Goal: Task Accomplishment & Management: Use online tool/utility

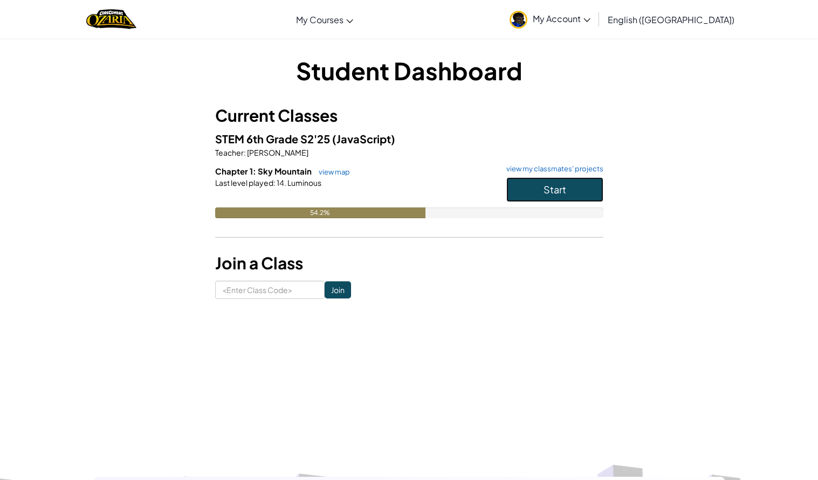
click at [538, 182] on button "Start" at bounding box center [554, 189] width 97 height 25
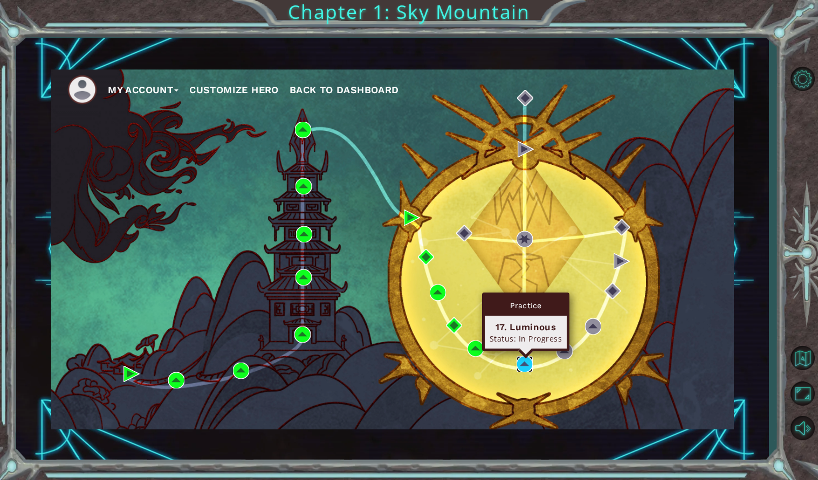
click at [525, 365] on img at bounding box center [525, 364] width 16 height 16
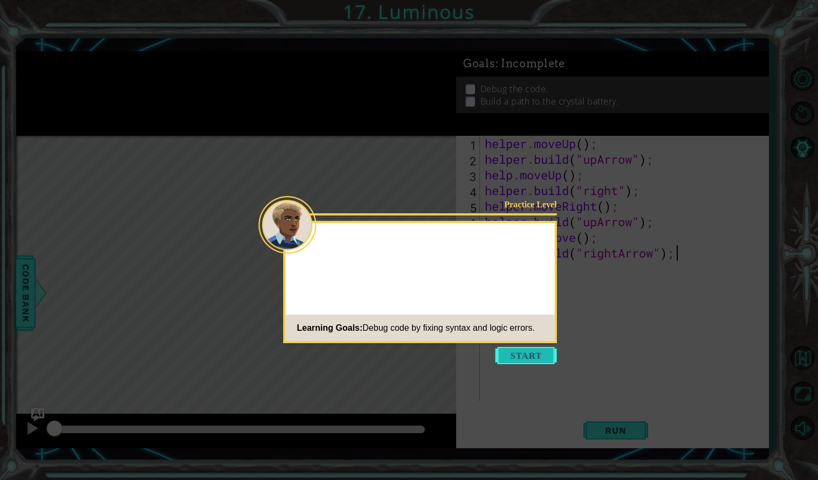
click at [526, 351] on button "Start" at bounding box center [526, 355] width 61 height 17
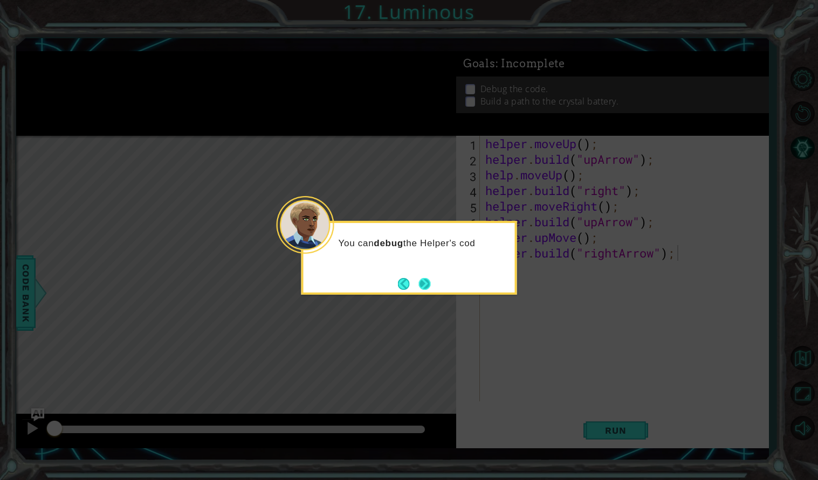
click at [421, 281] on button "Next" at bounding box center [424, 284] width 12 height 12
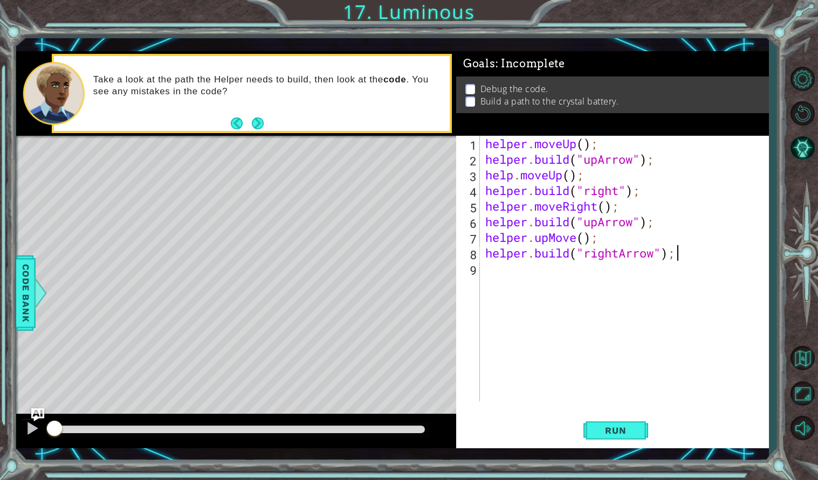
click at [500, 273] on div "helper . moveUp ( ) ; helper . build ( "upArrow" ) ; help . moveUp ( ) ; helper…" at bounding box center [627, 284] width 288 height 297
click at [257, 119] on button "Next" at bounding box center [257, 123] width 13 height 13
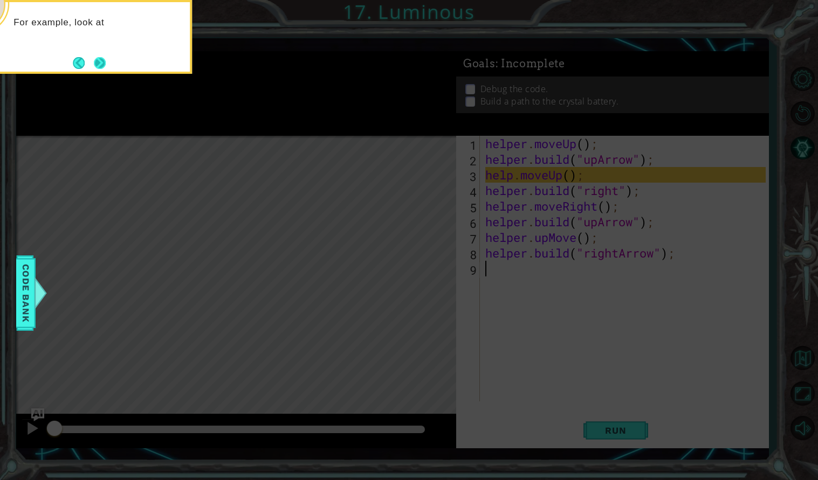
click at [103, 65] on button "Next" at bounding box center [100, 63] width 12 height 12
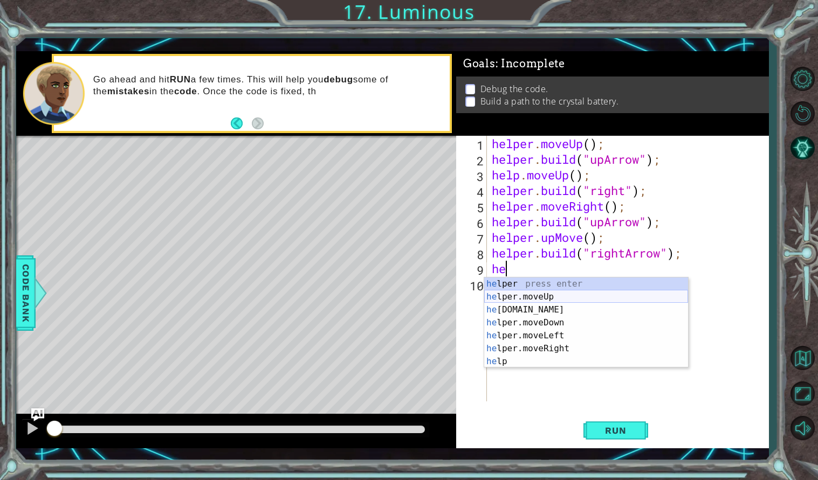
click at [538, 295] on div "he lper press enter he lper.moveUp press enter he [DOMAIN_NAME] press enter he …" at bounding box center [586, 336] width 204 height 116
type textarea "helper.moveUp(1);"
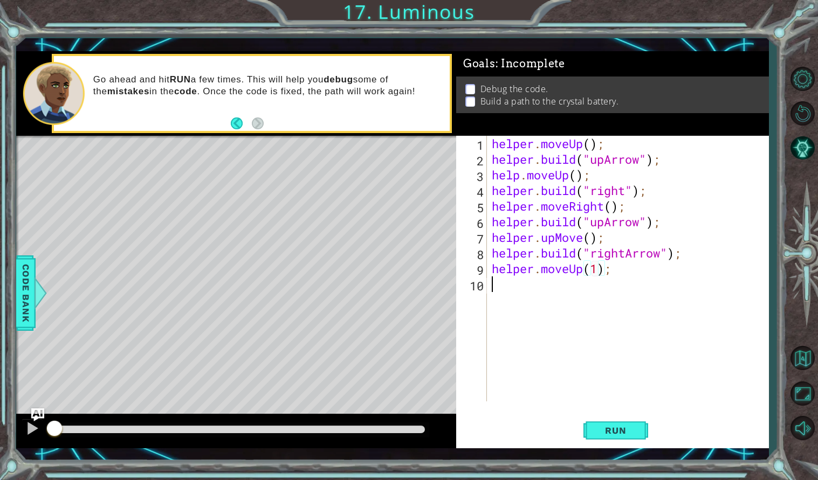
click at [538, 295] on div "helper . moveUp ( ) ; helper . build ( "upArrow" ) ; help . moveUp ( ) ; helper…" at bounding box center [630, 284] width 281 height 297
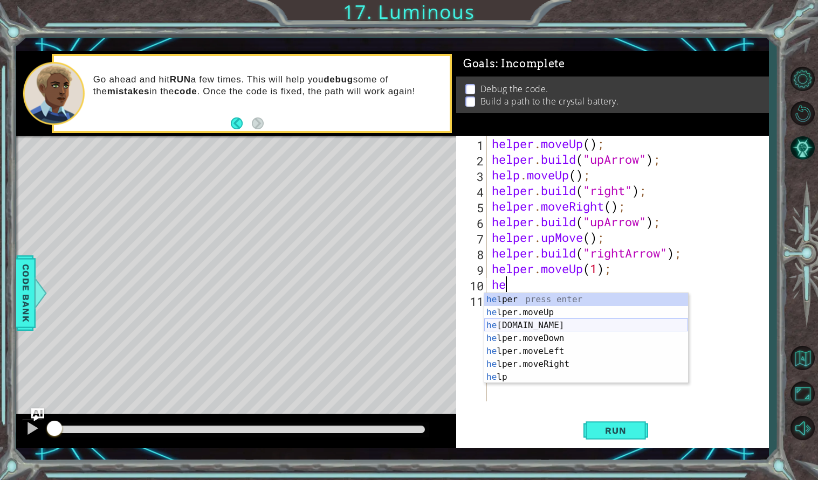
click at [555, 322] on div "he lper press enter he lper.moveUp press enter he [DOMAIN_NAME] press enter he …" at bounding box center [586, 351] width 204 height 116
type textarea "[DOMAIN_NAME]("rightArrow");"
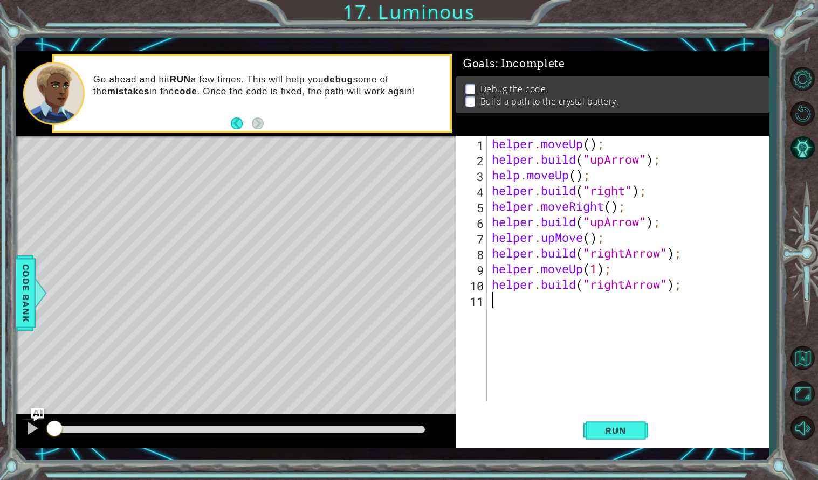
click at [554, 310] on div "helper . moveUp ( ) ; helper . build ( "upArrow" ) ; help . moveUp ( ) ; helper…" at bounding box center [630, 284] width 281 height 297
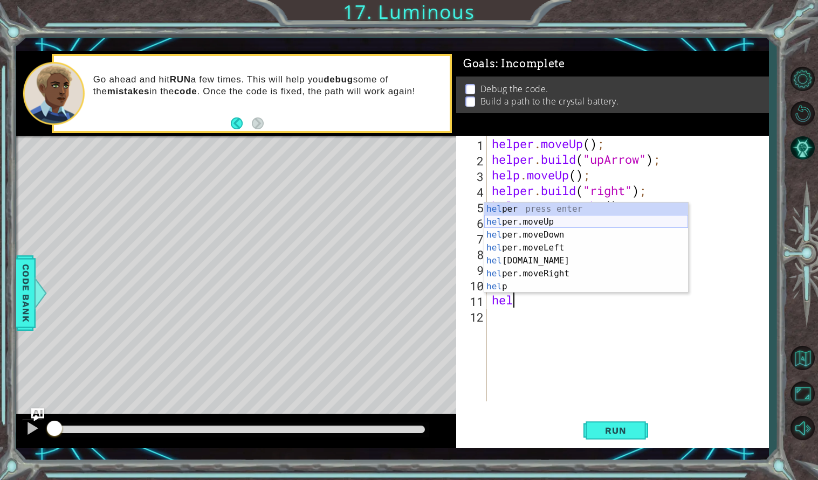
click at [539, 223] on div "hel per press enter hel per.moveUp press enter [GEOGRAPHIC_DATA] per.moveDown p…" at bounding box center [586, 261] width 204 height 116
type textarea "helper.moveUp(1);"
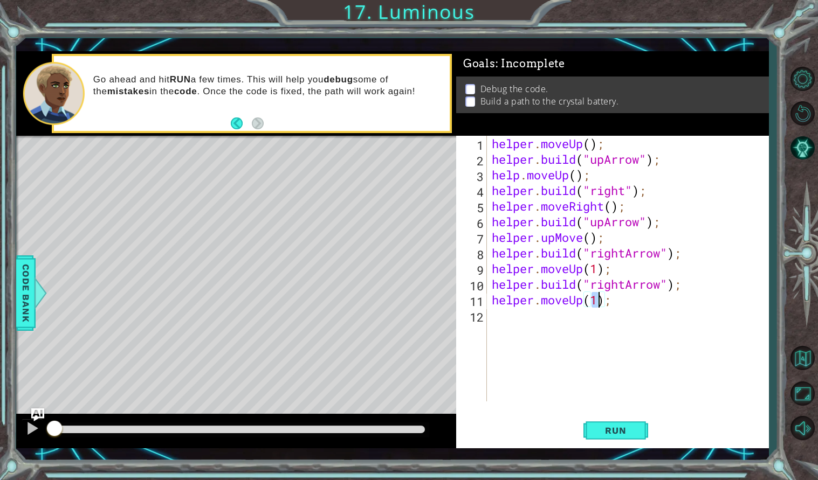
click at [544, 316] on div "helper . moveUp ( ) ; helper . build ( "upArrow" ) ; help . moveUp ( ) ; helper…" at bounding box center [630, 284] width 281 height 297
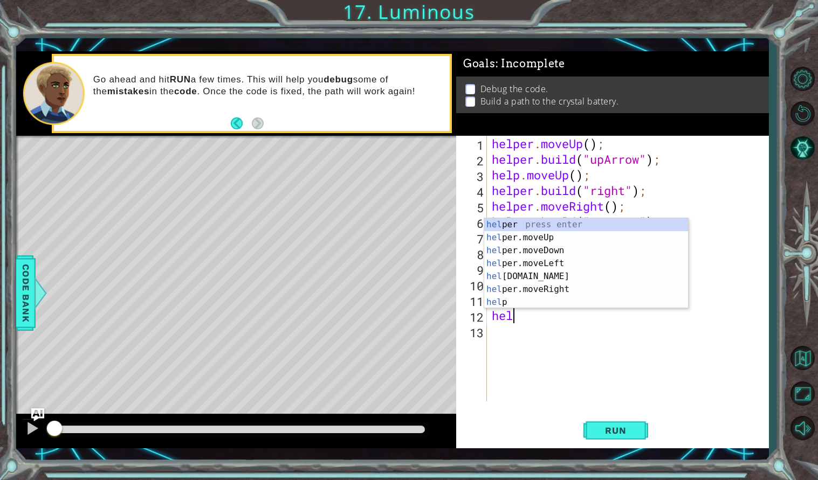
scroll to position [0, 1]
click at [555, 286] on div "help er press enter help press enter help er.moveUp press enter help er.moveDow…" at bounding box center [586, 276] width 204 height 116
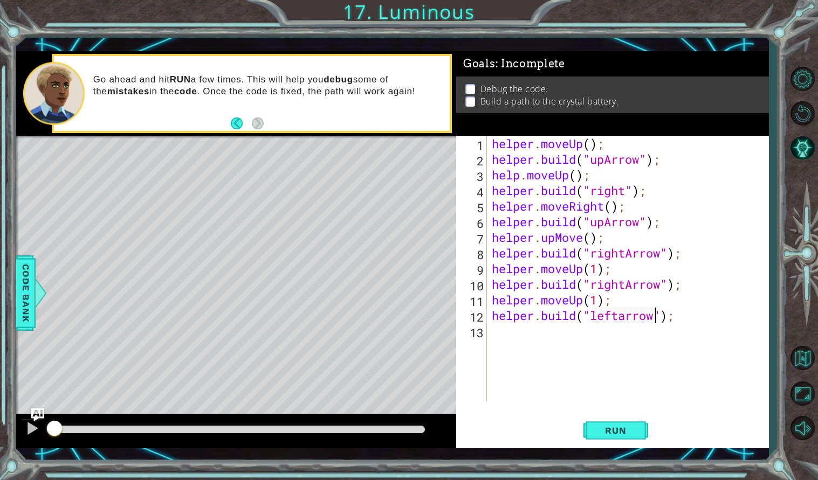
scroll to position [0, 8]
click at [610, 431] on span "Run" at bounding box center [615, 430] width 43 height 11
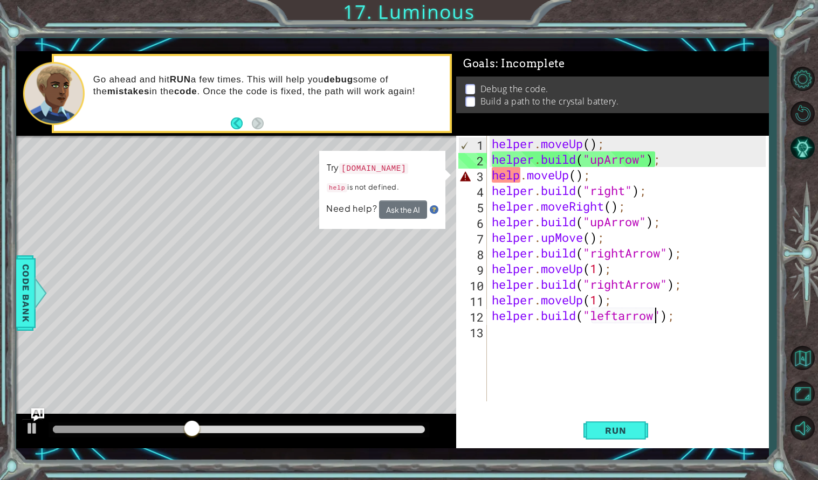
click at [693, 309] on div "helper . moveUp ( ) ; helper . build ( "upArrow" ) ; help . moveUp ( ) ; helper…" at bounding box center [630, 284] width 281 height 297
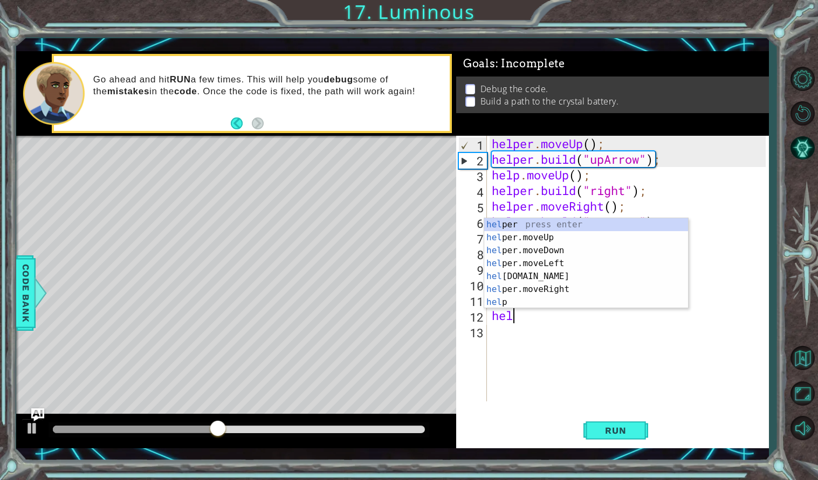
scroll to position [0, 0]
type textarea "h"
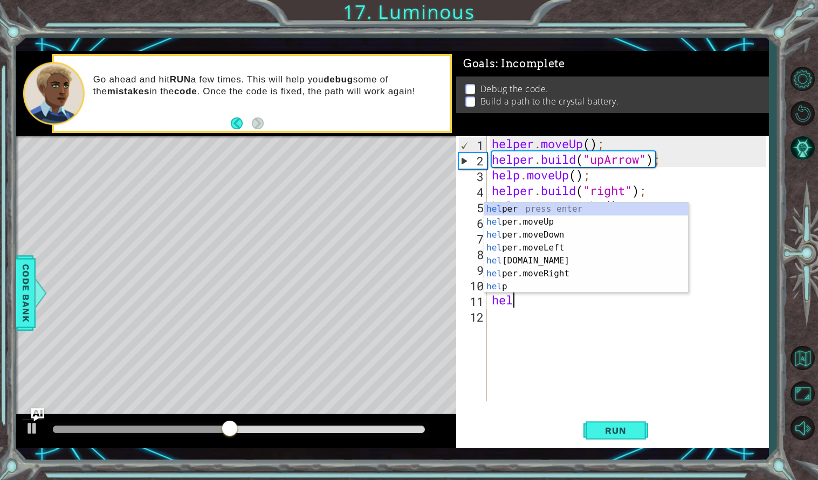
type textarea "h"
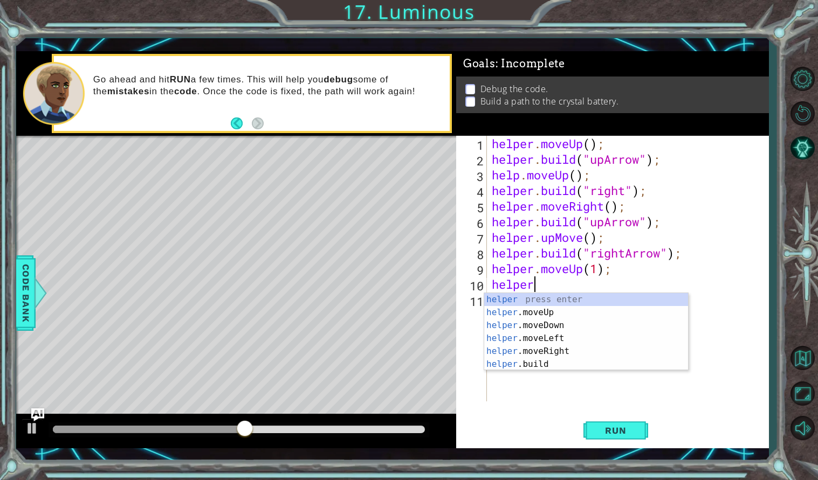
type textarea "h"
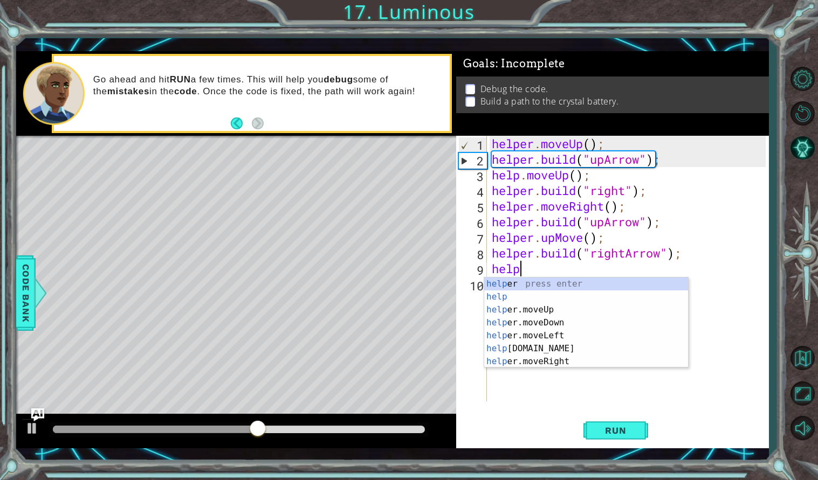
type textarea "h"
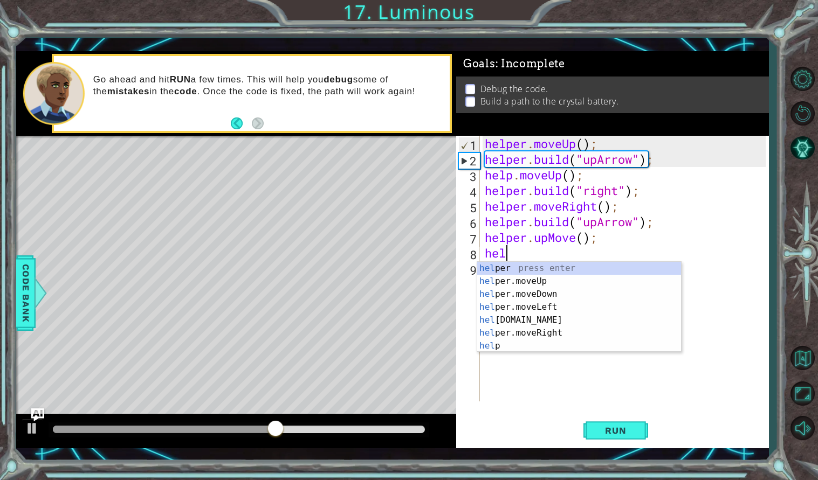
type textarea "h"
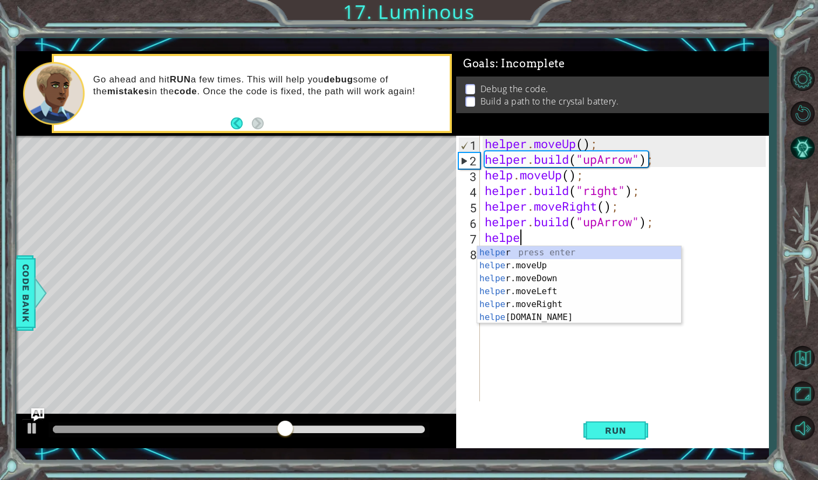
type textarea "h"
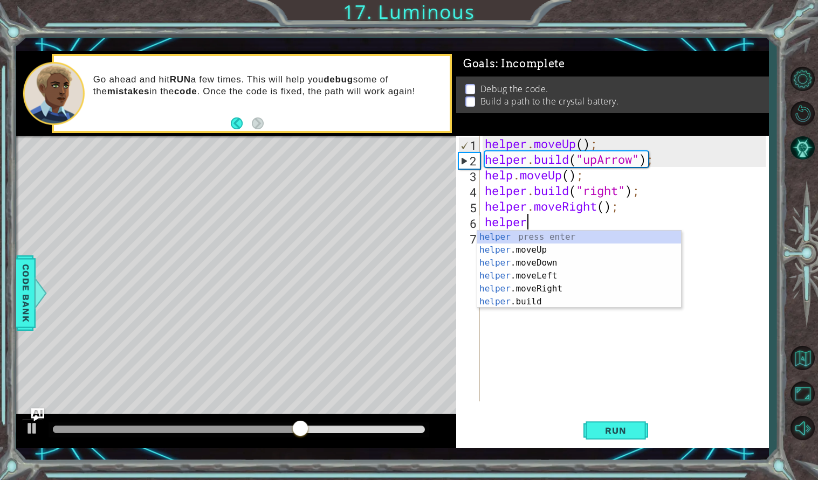
type textarea "h"
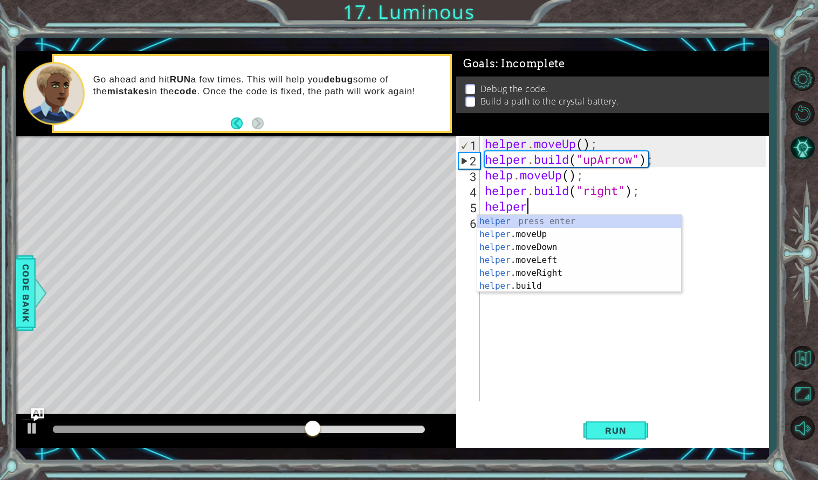
type textarea "h"
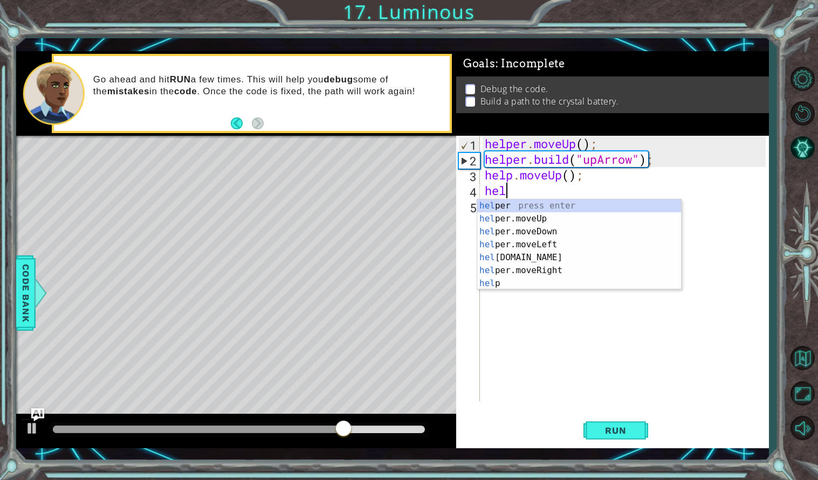
type textarea "h"
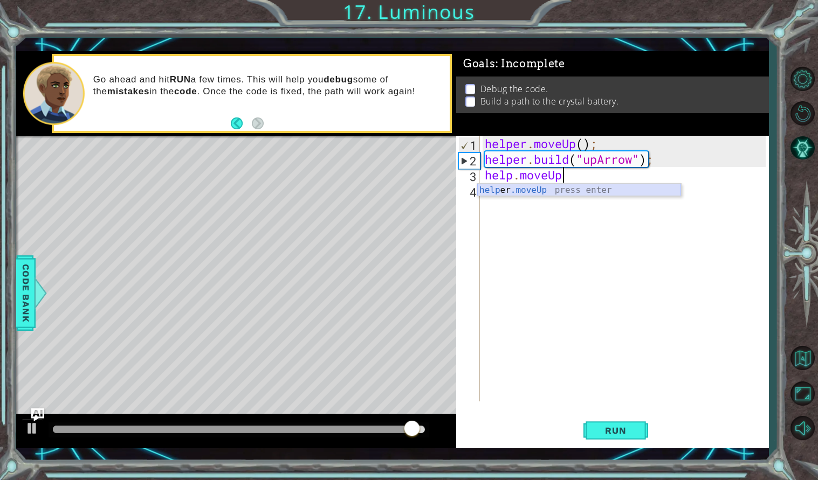
click at [637, 186] on div "help er .moveUp press enter" at bounding box center [579, 203] width 204 height 39
type textarea "helper.moveUp(1);"
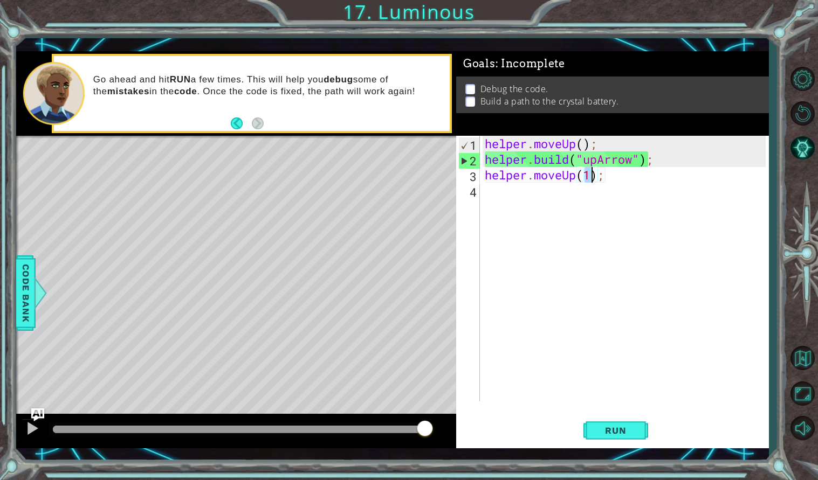
click at [632, 190] on div "helper . moveUp ( ) ; helper . build ( "upArrow" ) ; helper . moveUp ( 1 ) ;" at bounding box center [627, 284] width 288 height 297
click at [546, 202] on div "helper . moveUp ( ) ; helper . build ( "upArrow" ) ; helper . moveUp ( 1 ) ;" at bounding box center [627, 284] width 288 height 297
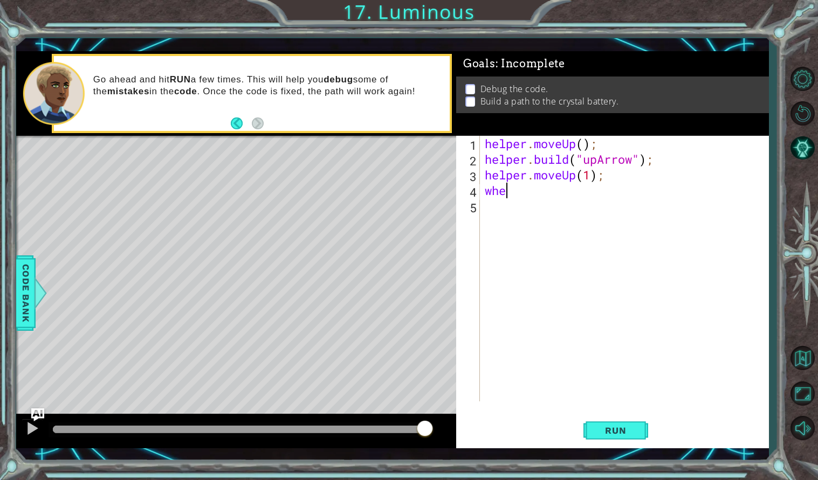
type textarea "w"
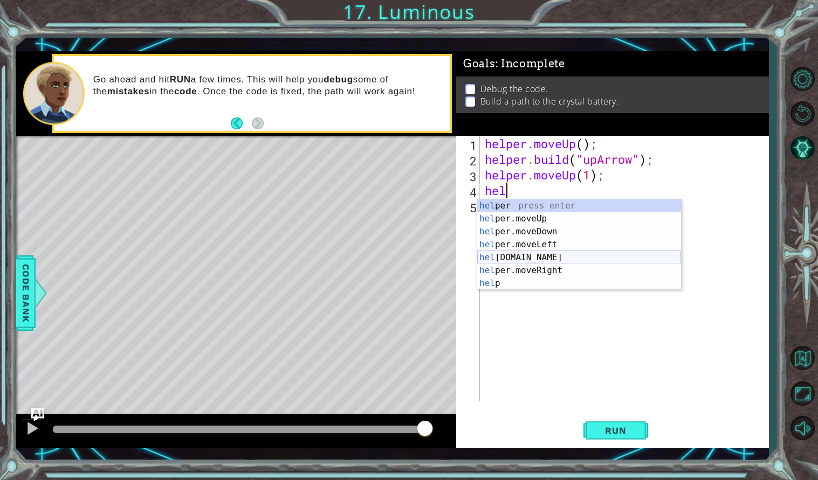
click at [563, 253] on div "hel per press enter hel per.moveUp press enter [GEOGRAPHIC_DATA] per.moveDown p…" at bounding box center [579, 258] width 204 height 116
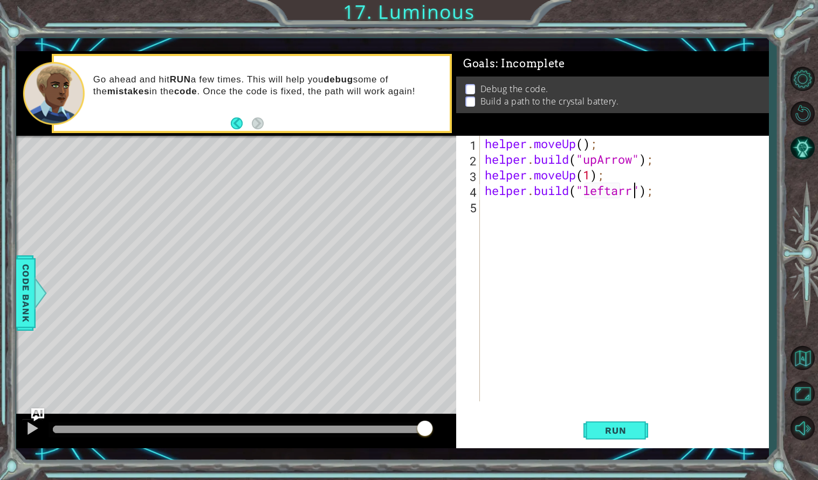
scroll to position [0, 7]
click at [605, 429] on span "Run" at bounding box center [615, 430] width 43 height 11
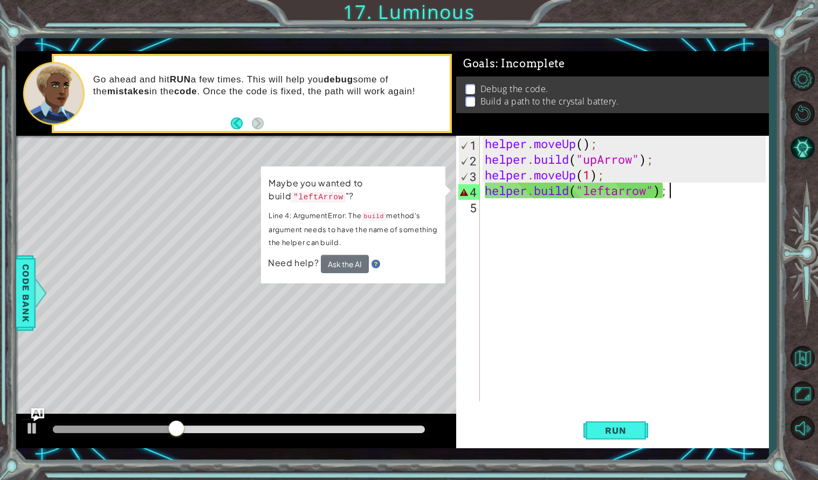
click at [685, 189] on div "helper . moveUp ( ) ; helper . build ( "upArrow" ) ; helper . moveUp ( 1 ) ; he…" at bounding box center [627, 284] width 288 height 297
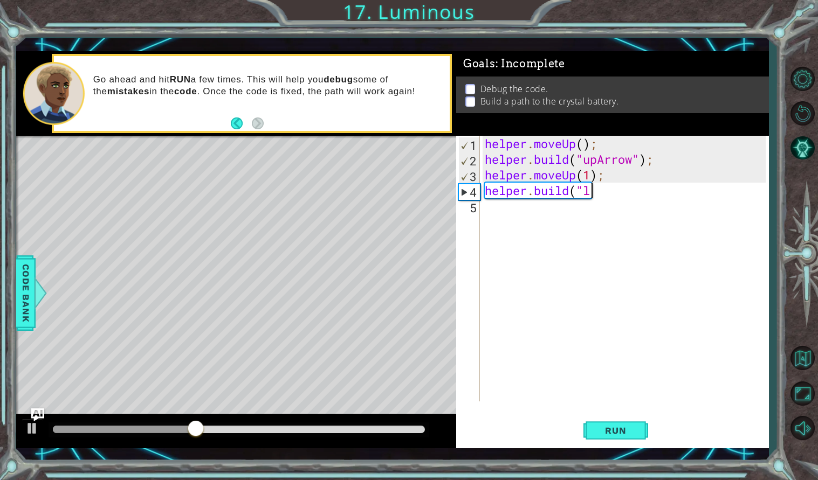
scroll to position [0, 3]
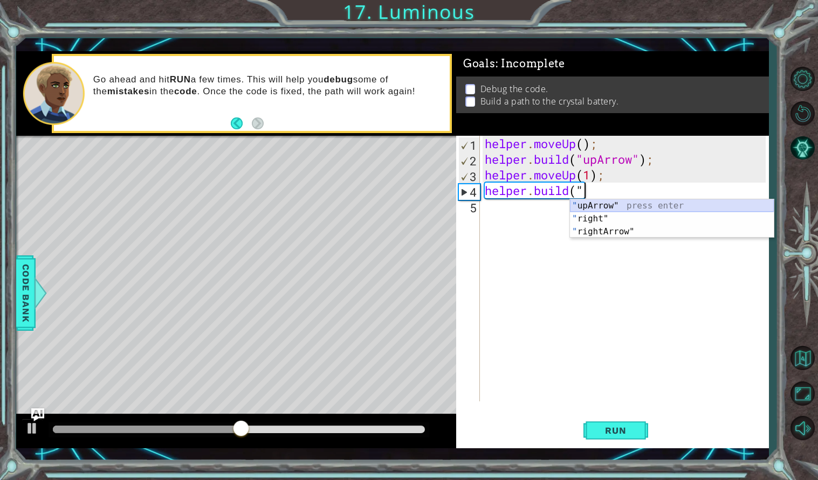
click at [692, 203] on div "" upArrow" press enter " right" press enter " rightArrow" press enter" at bounding box center [672, 232] width 204 height 65
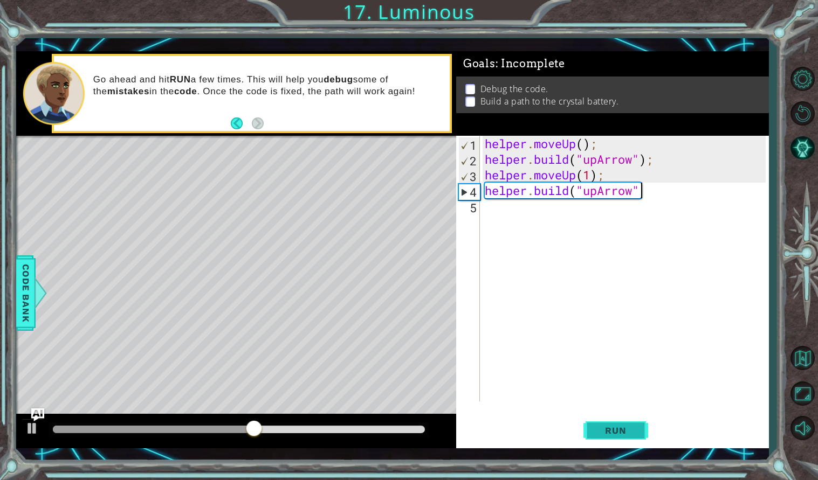
click at [606, 423] on button "Run" at bounding box center [615, 430] width 65 height 31
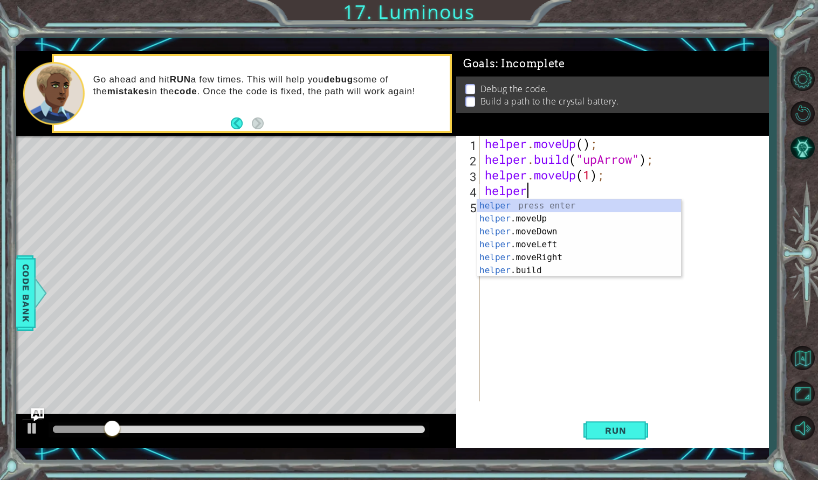
scroll to position [0, 1]
type textarea "h"
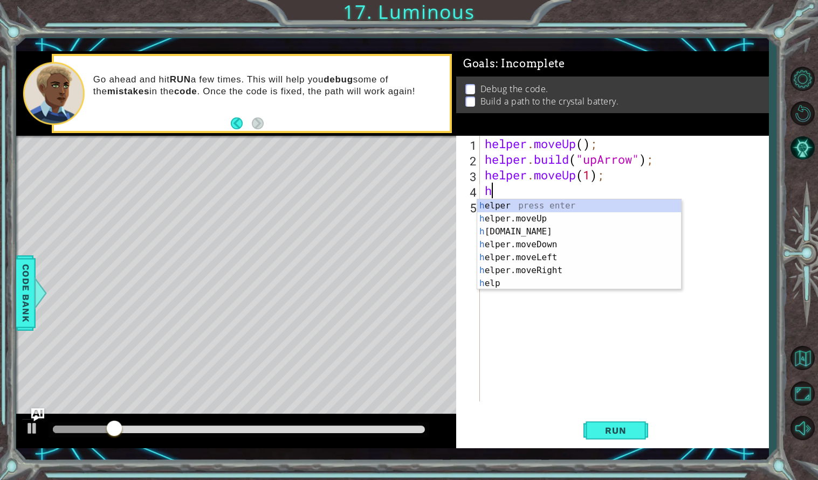
scroll to position [0, 0]
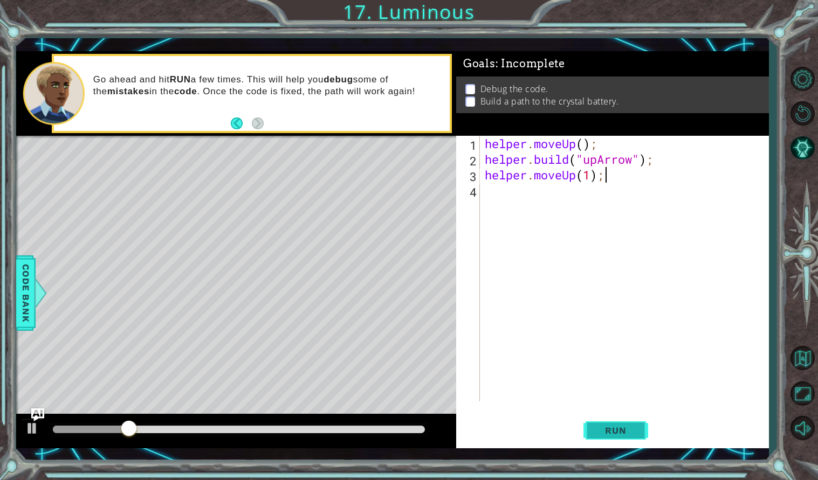
click at [616, 425] on span "Run" at bounding box center [615, 430] width 43 height 11
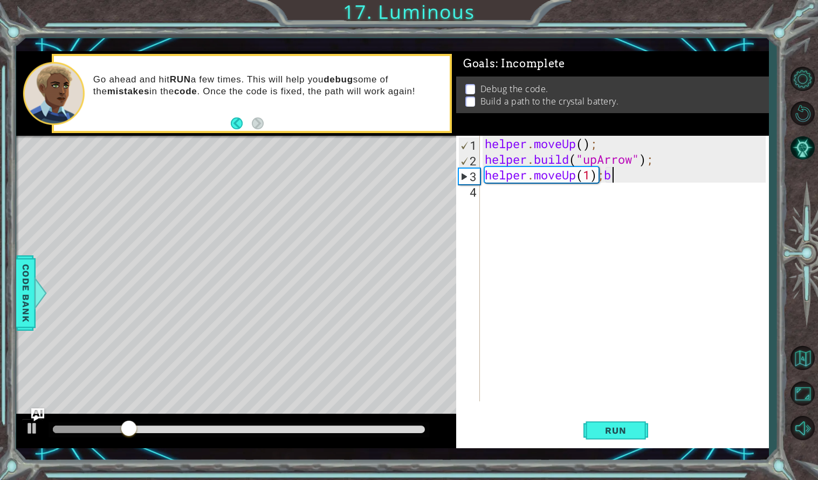
type textarea "helper.moveUp(1);"
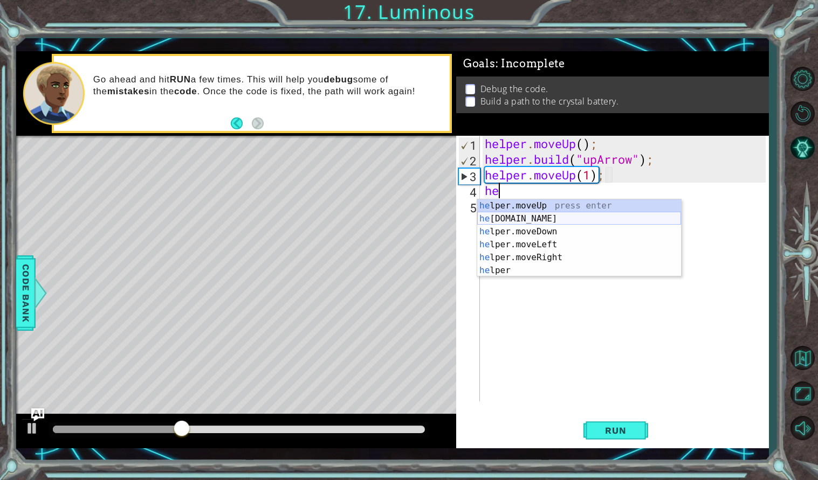
click at [545, 219] on div "he lper.moveUp press enter he [DOMAIN_NAME] press enter he lper.moveDown press …" at bounding box center [579, 252] width 204 height 104
type textarea "[DOMAIN_NAME]("rightArrow");"
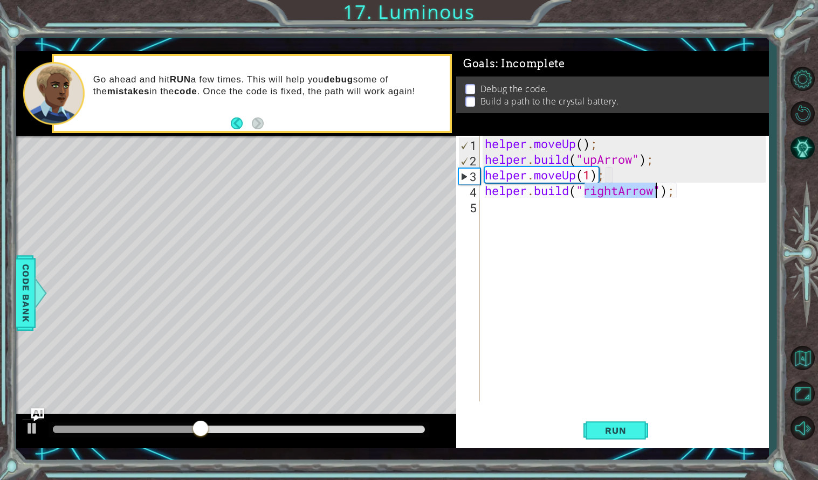
click at [544, 216] on div "helper . moveUp ( ) ; helper . build ( "upArrow" ) ; helper . moveUp ( 1 ) ; he…" at bounding box center [627, 284] width 288 height 297
click at [601, 433] on span "Run" at bounding box center [615, 430] width 43 height 11
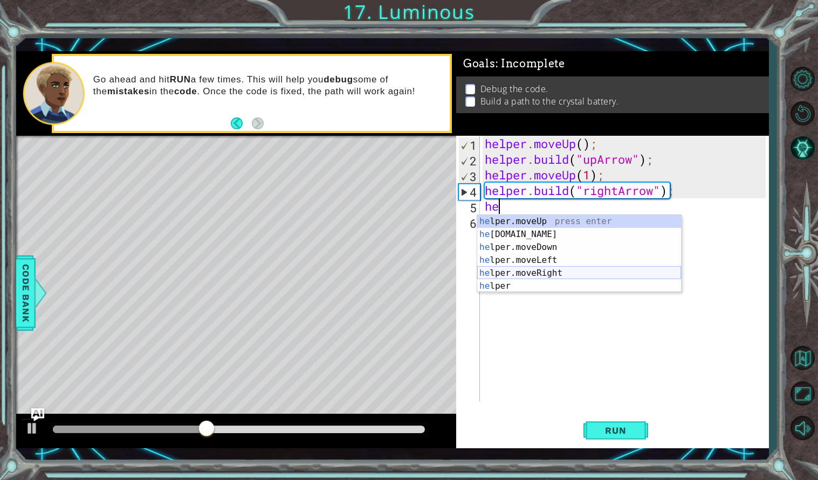
click at [553, 269] on div "he lper.moveUp press enter he [DOMAIN_NAME] press enter he lper.moveDown press …" at bounding box center [579, 267] width 204 height 104
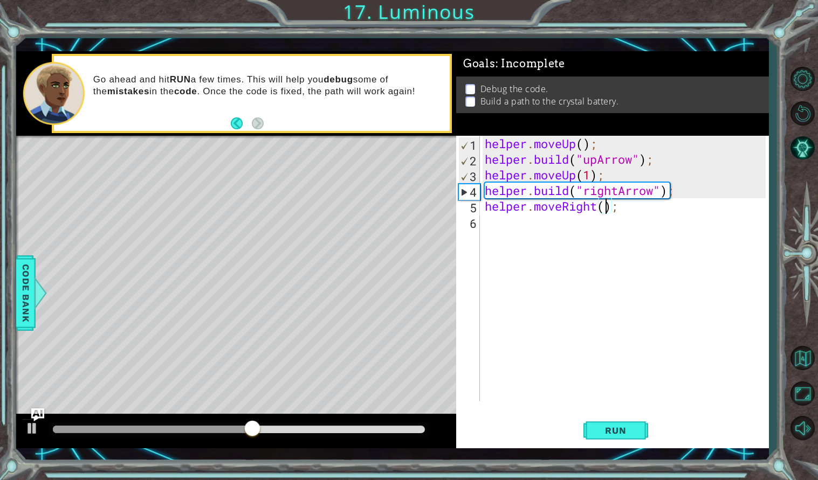
type textarea "helper.moveRight(1);"
click at [561, 238] on div "helper . moveUp ( ) ; helper . build ( "upArrow" ) ; helper . moveUp ( 1 ) ; he…" at bounding box center [627, 284] width 288 height 297
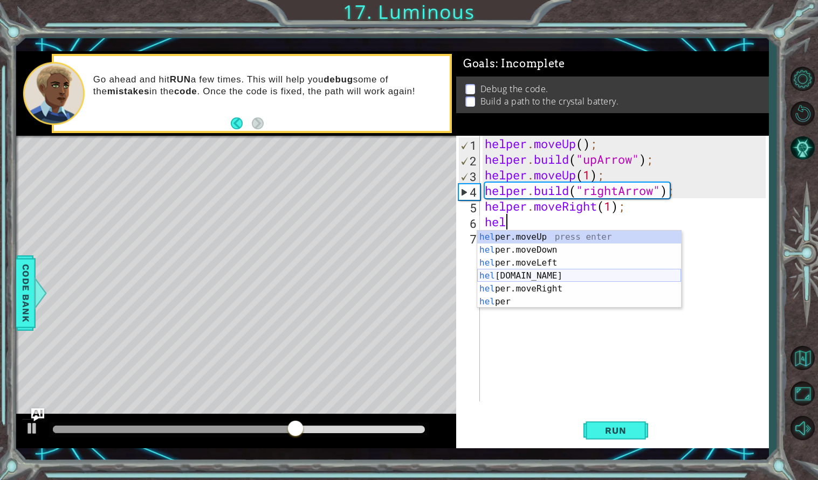
click at [573, 274] on div "hel per.moveUp press enter hel per.moveDown press enter hel per.moveLeft press …" at bounding box center [579, 283] width 204 height 104
type textarea "[DOMAIN_NAME]("rightArrow");"
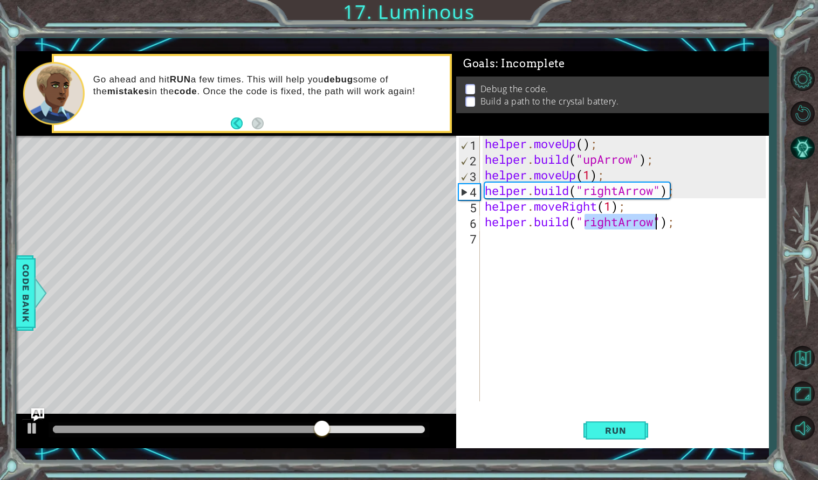
click at [535, 245] on div "helper . moveUp ( ) ; helper . build ( "upArrow" ) ; helper . moveUp ( 1 ) ; he…" at bounding box center [627, 284] width 288 height 297
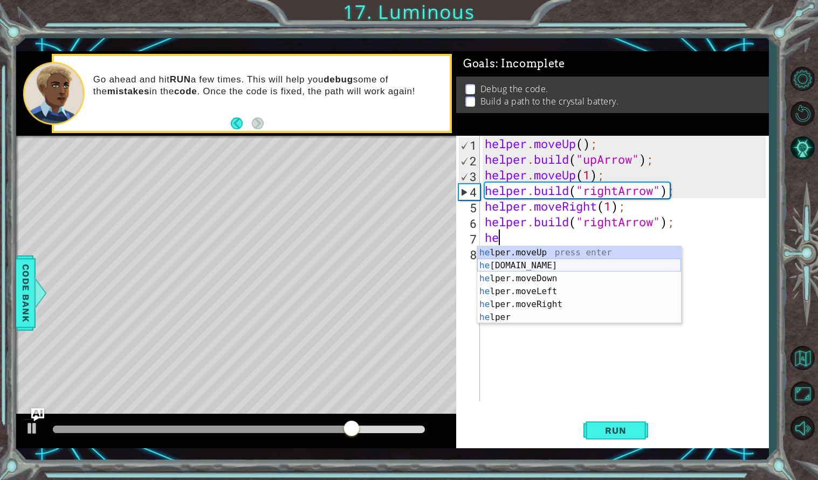
click at [544, 262] on div "he lper.moveUp press enter he [DOMAIN_NAME] press enter he lper.moveDown press …" at bounding box center [579, 298] width 204 height 104
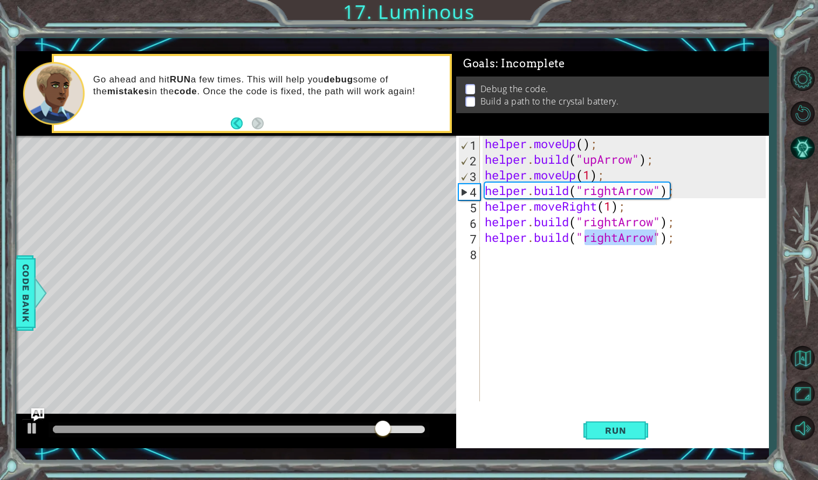
click at [588, 236] on div "helper . moveUp ( ) ; helper . build ( "upArrow" ) ; helper . moveUp ( 1 ) ; he…" at bounding box center [624, 269] width 283 height 266
click at [584, 237] on div "helper . moveUp ( ) ; helper . build ( "upArrow" ) ; helper . moveUp ( 1 ) ; he…" at bounding box center [627, 284] width 288 height 297
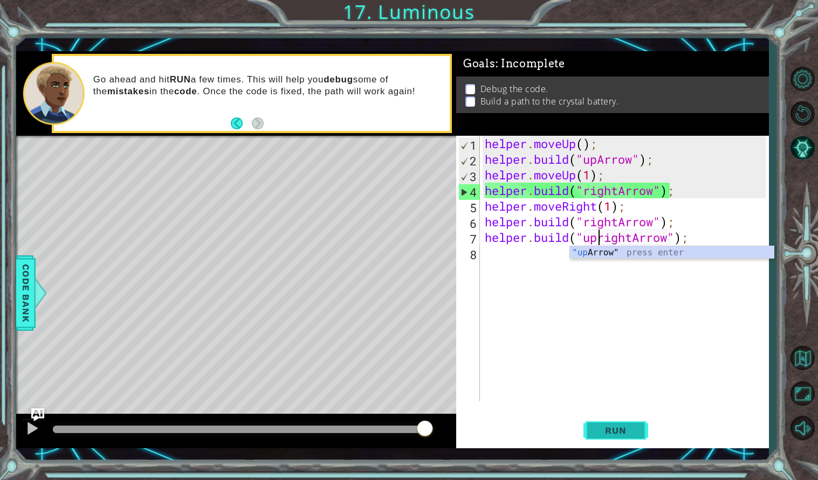
type textarea "[DOMAIN_NAME]("uprightArrow");"
click at [607, 430] on span "Run" at bounding box center [615, 430] width 43 height 11
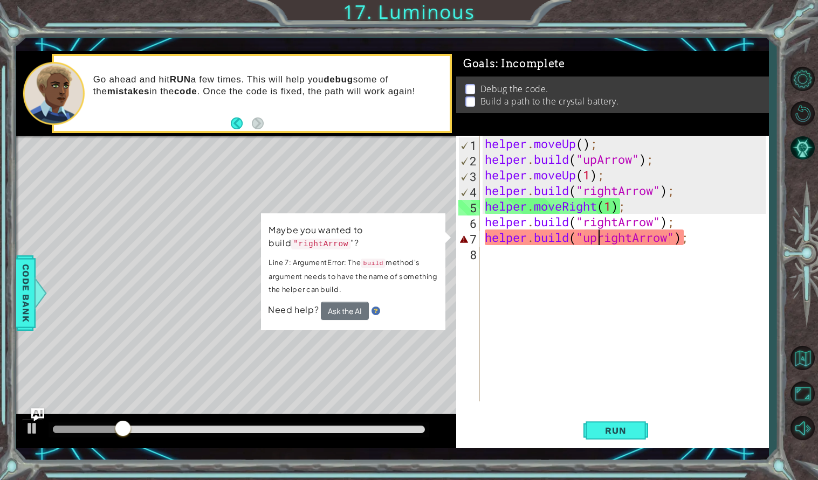
click at [422, 380] on div "Level Map" at bounding box center [265, 295] width 498 height 318
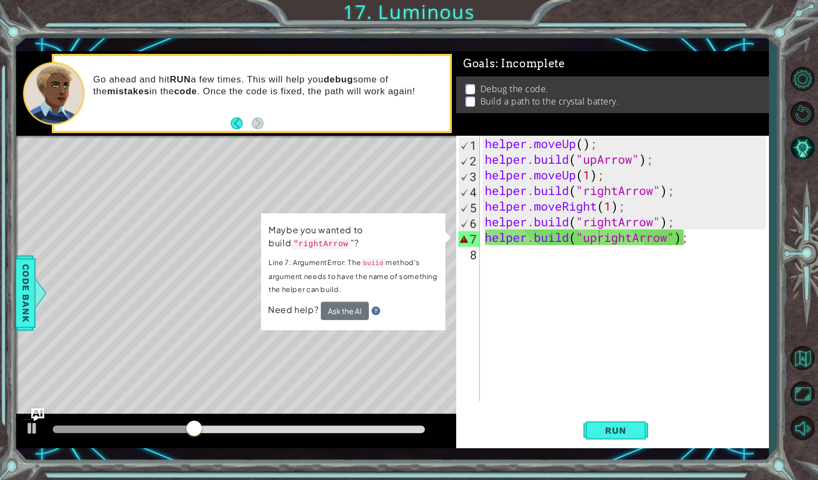
click at [708, 246] on div "helper . moveUp ( ) ; helper . build ( "upArrow" ) ; helper . moveUp ( 1 ) ; he…" at bounding box center [627, 284] width 288 height 297
click at [709, 238] on div "helper . moveUp ( ) ; helper . build ( "upArrow" ) ; helper . moveUp ( 1 ) ; he…" at bounding box center [627, 284] width 288 height 297
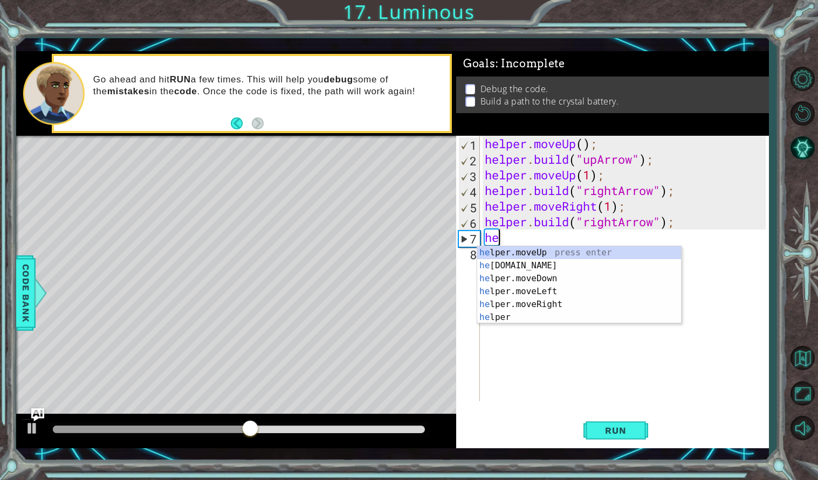
type textarea "h"
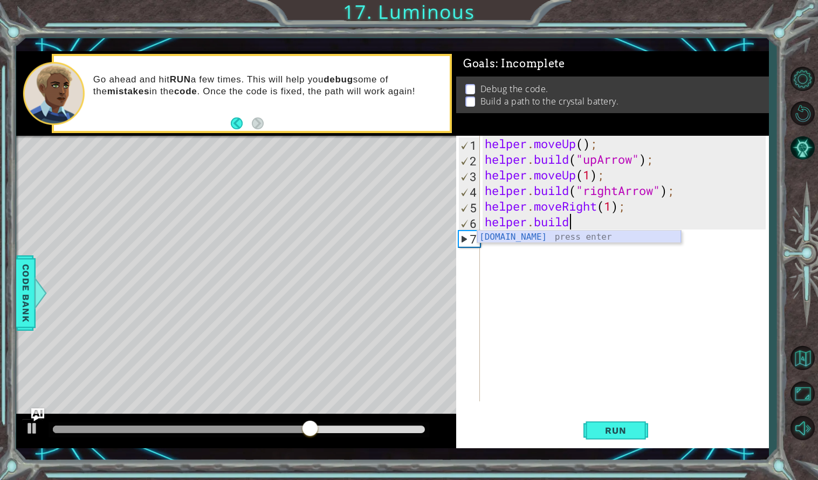
click at [669, 235] on div "[DOMAIN_NAME] press enter" at bounding box center [579, 250] width 204 height 39
type textarea "[DOMAIN_NAME]("rightArrow");"
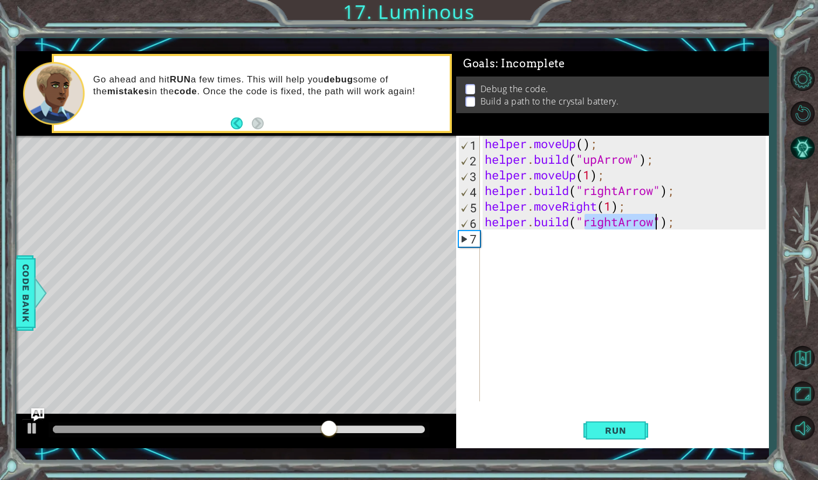
click at [613, 244] on div "helper . moveUp ( ) ; helper . build ( "upArrow" ) ; helper . moveUp ( 1 ) ; he…" at bounding box center [627, 284] width 288 height 297
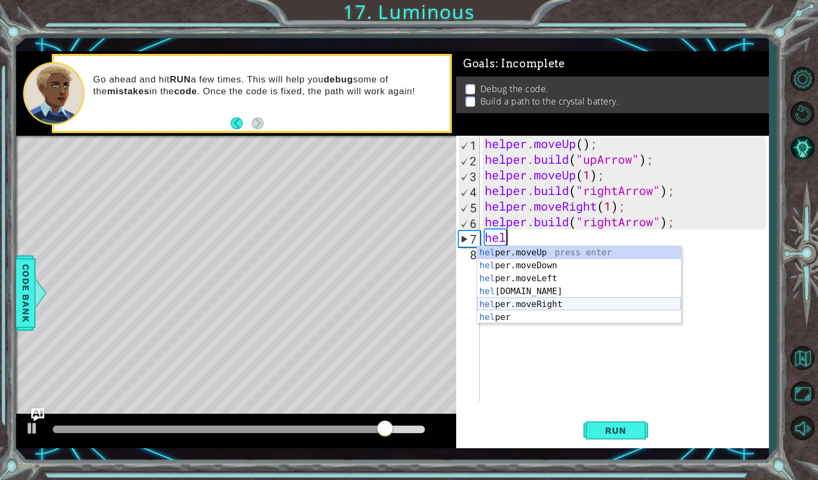
click at [593, 304] on div "hel per.moveUp press enter hel per.moveDown press enter hel per.moveLeft press …" at bounding box center [579, 298] width 204 height 104
type textarea "helper.moveRight(1);"
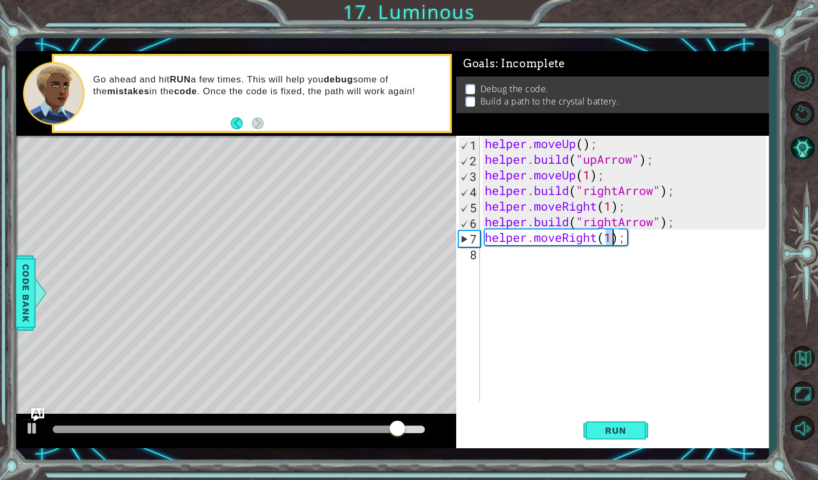
click at [580, 277] on div "helper . moveUp ( ) ; helper . build ( "upArrow" ) ; helper . moveUp ( 1 ) ; he…" at bounding box center [627, 284] width 288 height 297
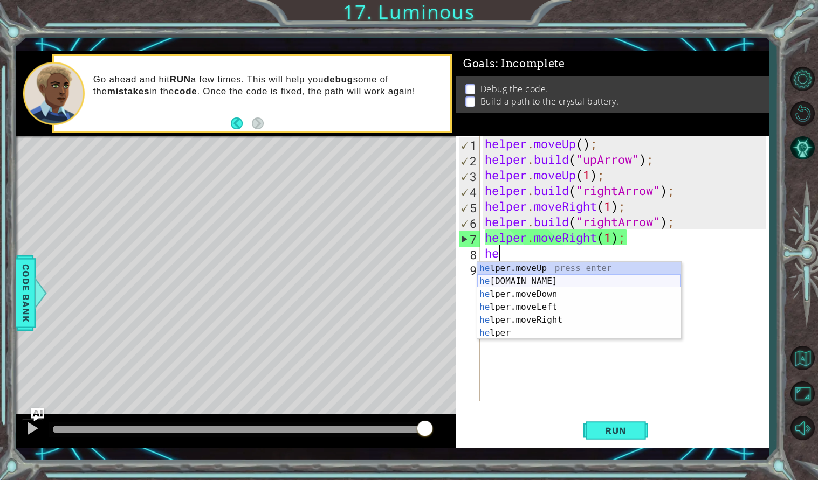
click at [576, 284] on div "he lper.moveUp press enter he [DOMAIN_NAME] press enter he lper.moveDown press …" at bounding box center [579, 314] width 204 height 104
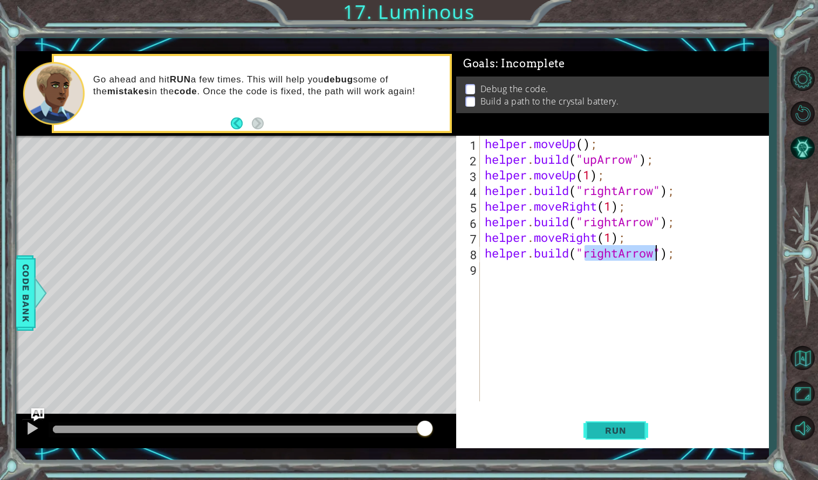
click at [596, 435] on span "Run" at bounding box center [615, 430] width 43 height 11
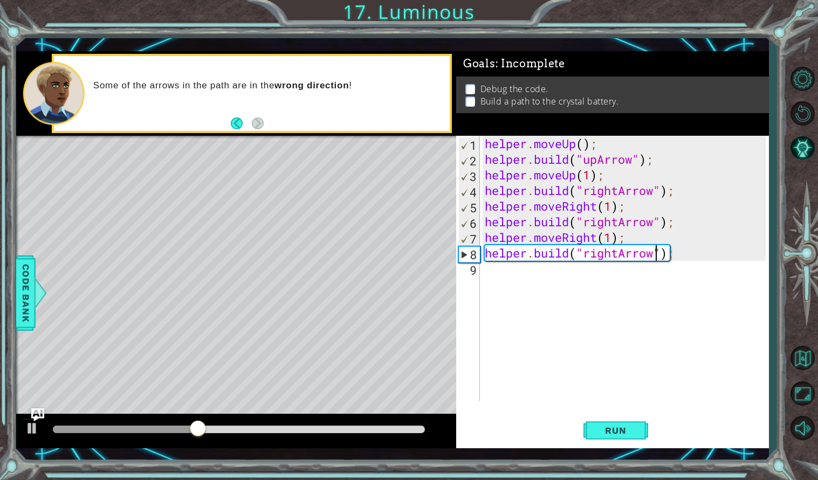
click at [587, 254] on div "helper . moveUp ( ) ; helper . build ( "upArrow" ) ; helper . moveUp ( 1 ) ; he…" at bounding box center [627, 284] width 288 height 297
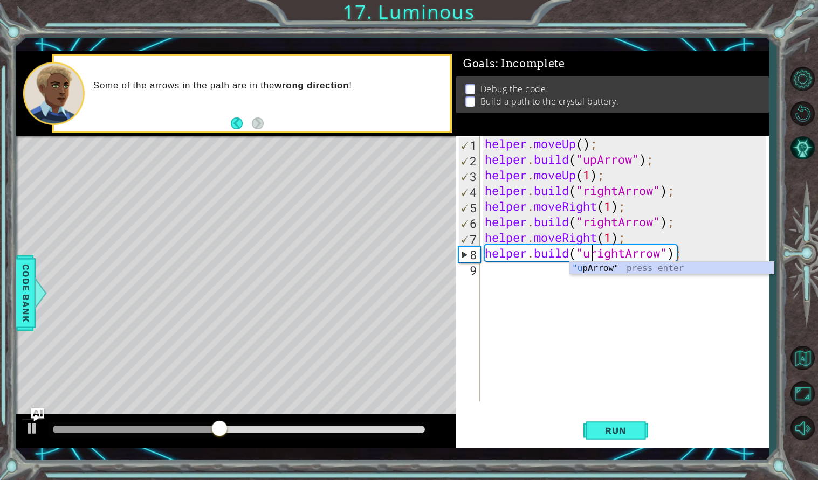
scroll to position [0, 4]
click at [598, 269] on div ""up Arrow" press enter" at bounding box center [672, 281] width 204 height 39
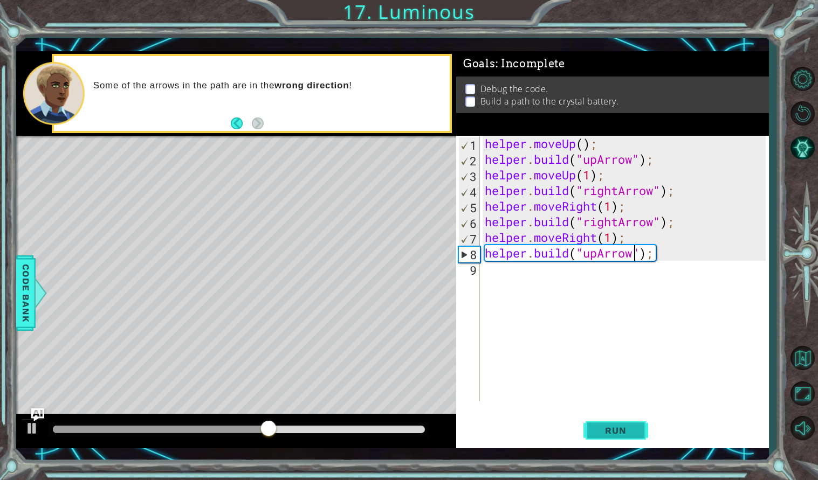
type textarea "[DOMAIN_NAME]("upArrow");"
click at [602, 436] on button "Run" at bounding box center [615, 430] width 65 height 31
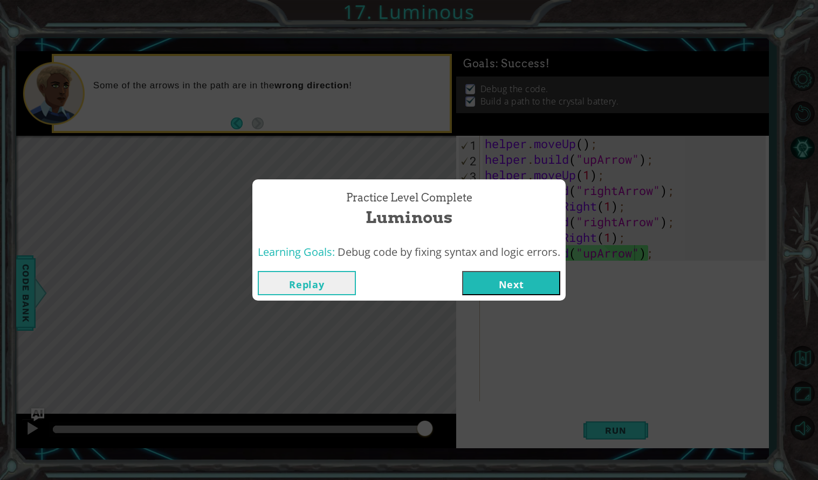
click at [548, 280] on button "Next" at bounding box center [511, 283] width 98 height 24
